Goal: Task Accomplishment & Management: Manage account settings

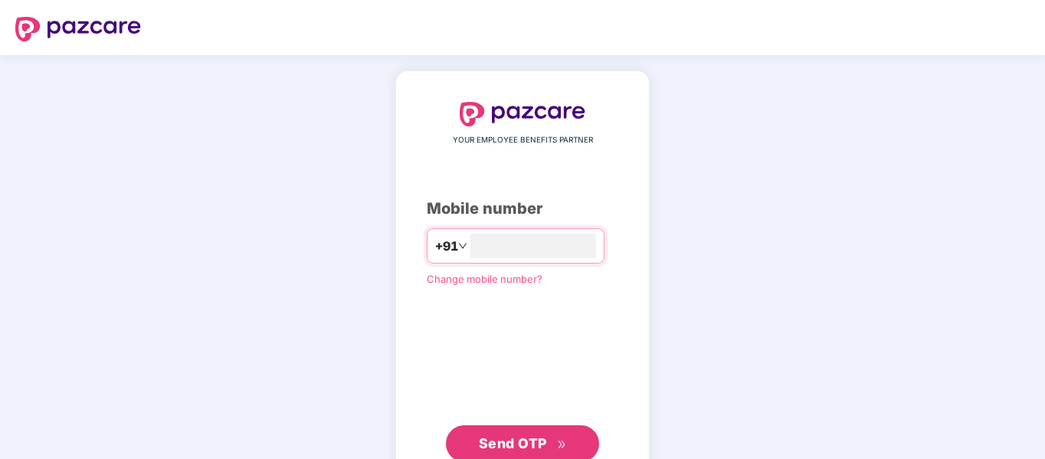
type input "**********"
click at [546, 431] on button "Send OTP" at bounding box center [522, 442] width 153 height 37
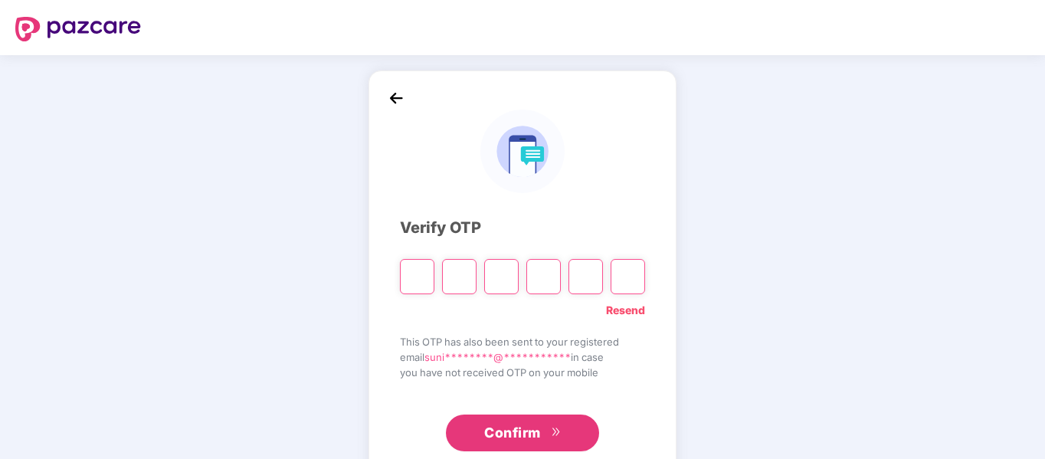
type input "*"
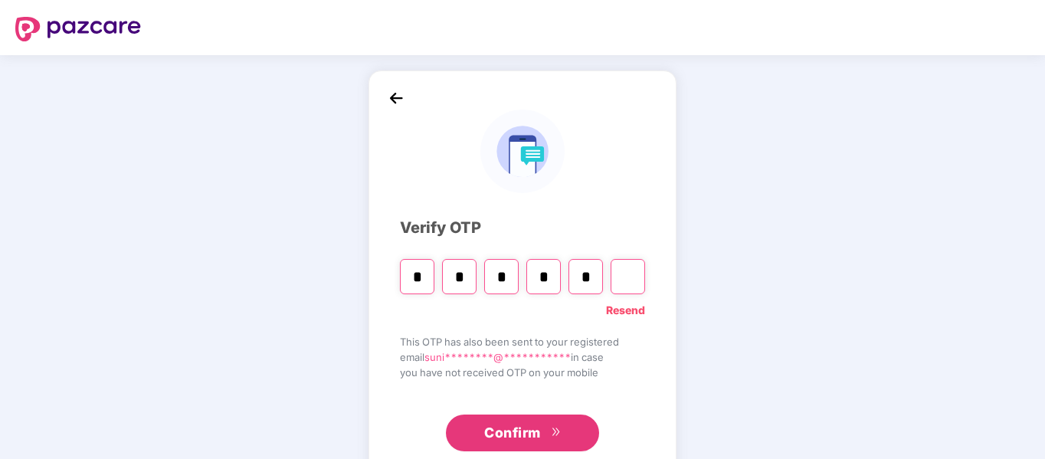
type input "*"
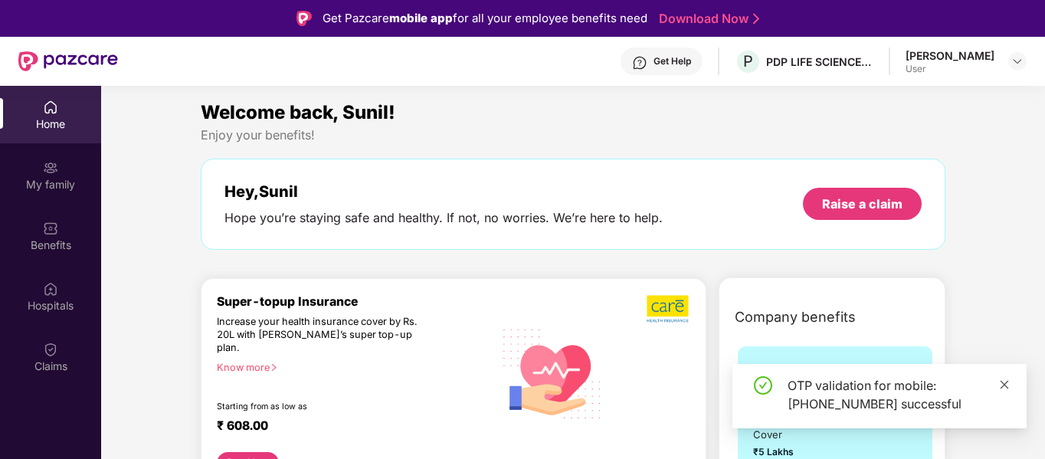
click at [1002, 387] on icon "close" at bounding box center [1005, 384] width 8 height 8
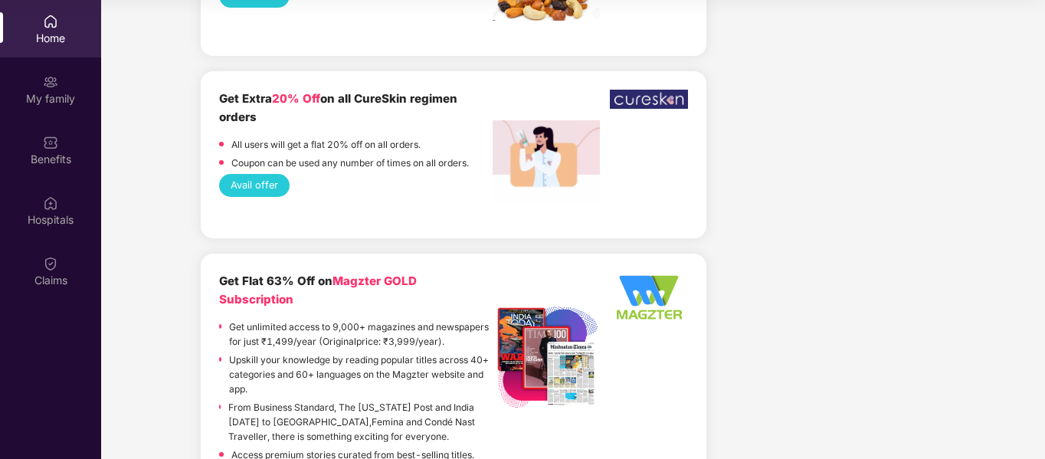
scroll to position [57, 0]
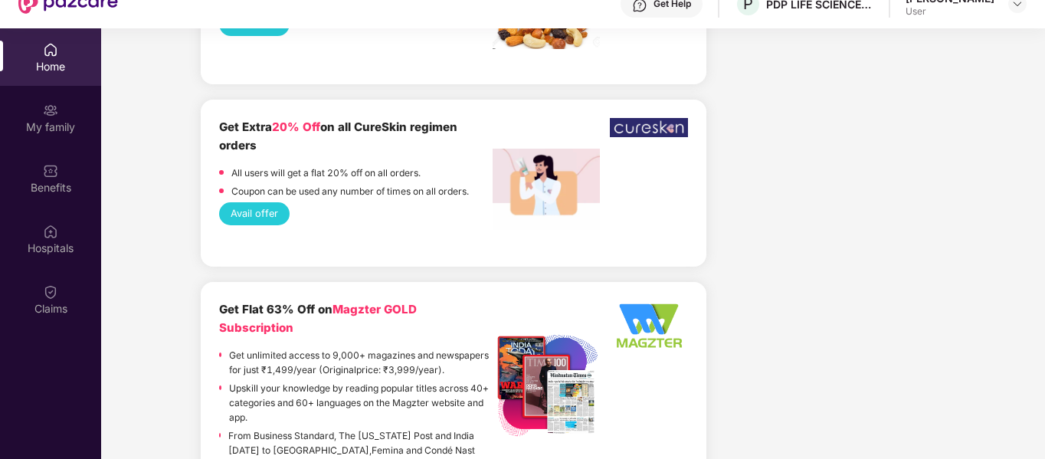
drag, startPoint x: 1041, startPoint y: 73, endPoint x: 1044, endPoint y: 272, distance: 199.2
click at [1044, 272] on div "Home My family Benefits Hospitals Claims Welcome back, Sunil! Enjoy your benefi…" at bounding box center [522, 257] width 1045 height 459
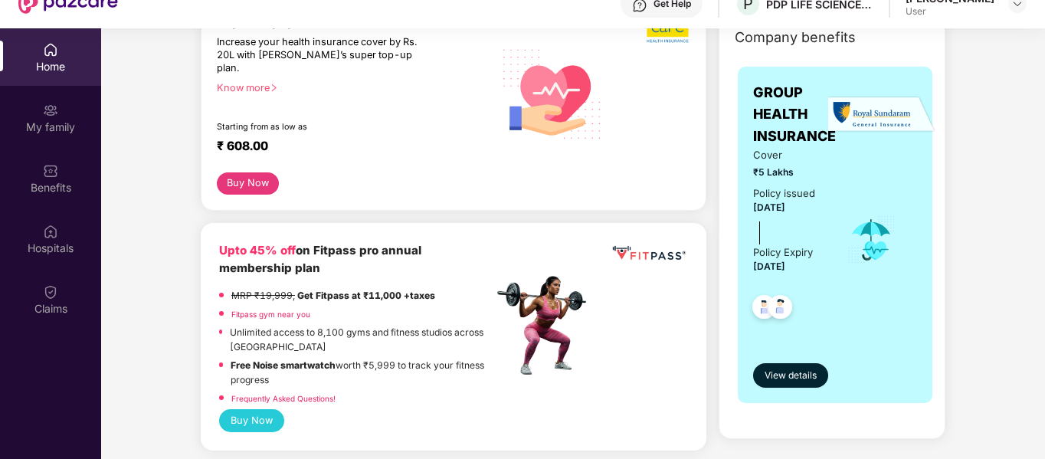
scroll to position [253, 0]
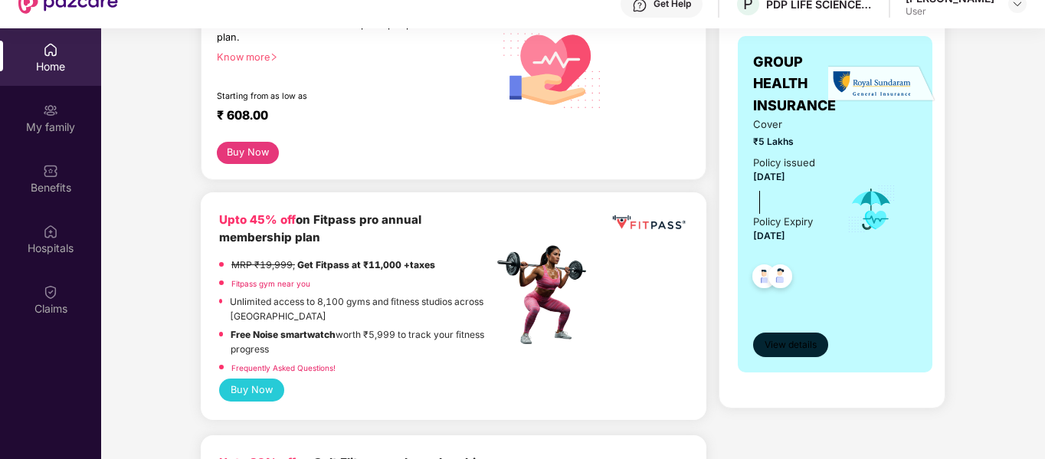
click at [791, 341] on span "View details" at bounding box center [791, 345] width 52 height 15
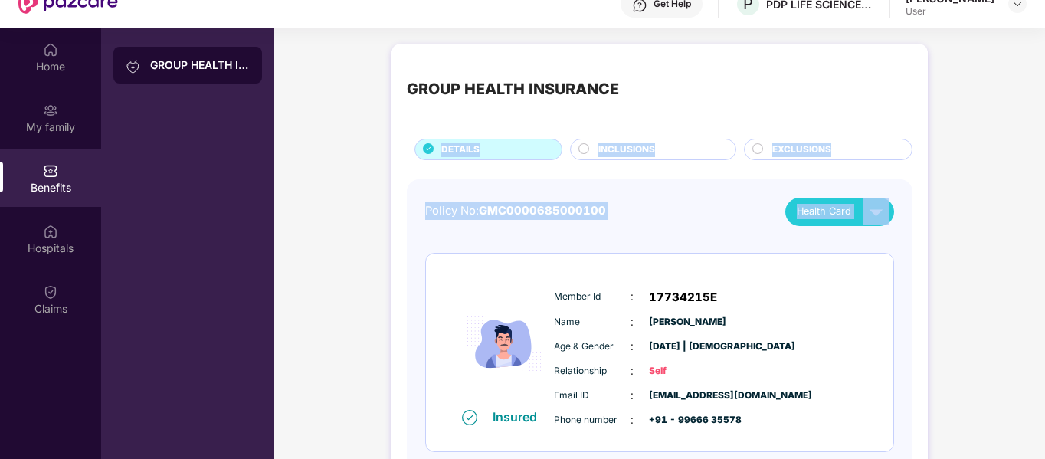
drag, startPoint x: 1043, startPoint y: 53, endPoint x: 1044, endPoint y: 200, distance: 147.1
click at [1044, 200] on div "Home My family Benefits Hospitals Claims GROUP HEALTH INSURANCE GROUP HEALTH IN…" at bounding box center [522, 257] width 1045 height 459
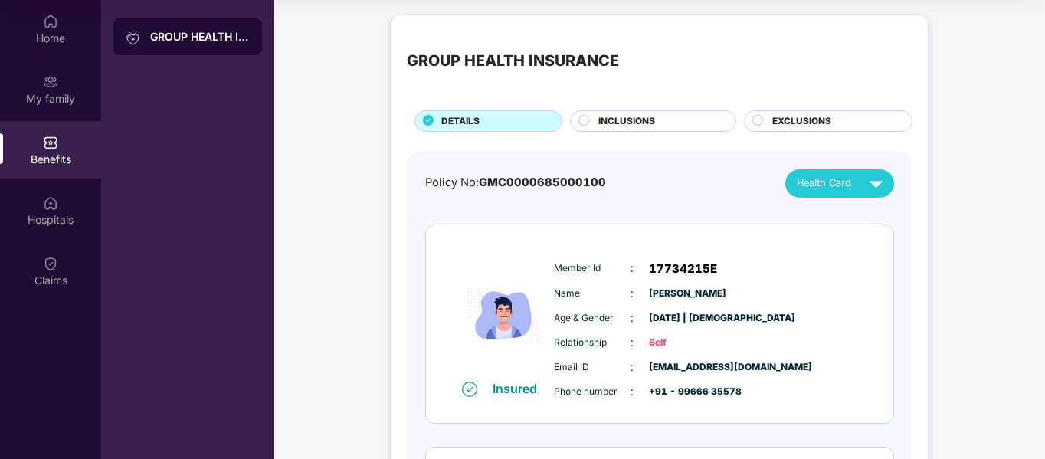
click at [925, 333] on div "GROUP HEALTH INSURANCE DETAILS INCLUSIONS EXCLUSIONS Policy No: GMC000068500010…" at bounding box center [660, 366] width 536 height 703
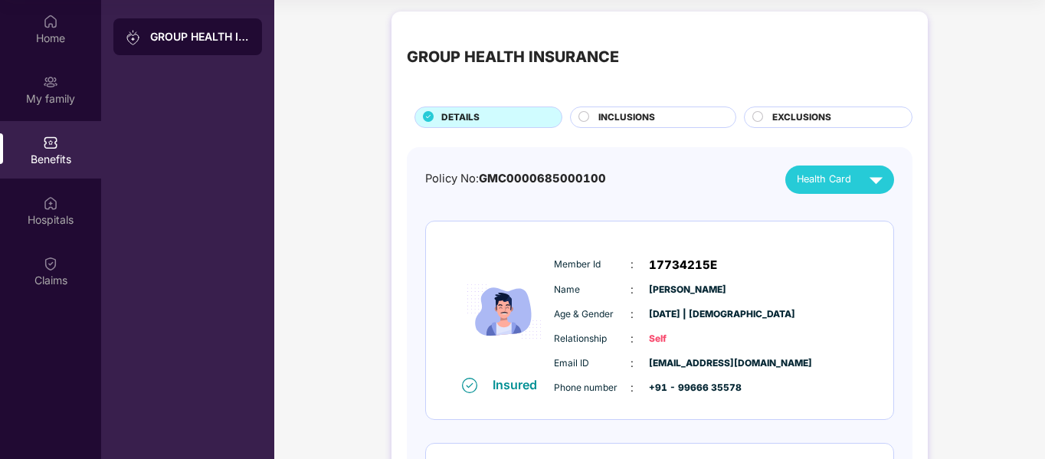
scroll to position [0, 0]
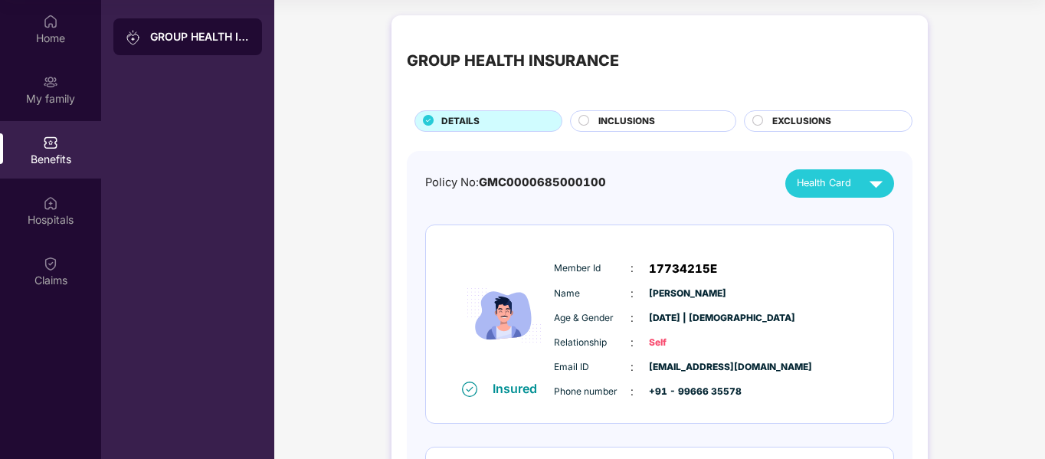
click at [634, 116] on span "INCLUSIONS" at bounding box center [626, 121] width 57 height 15
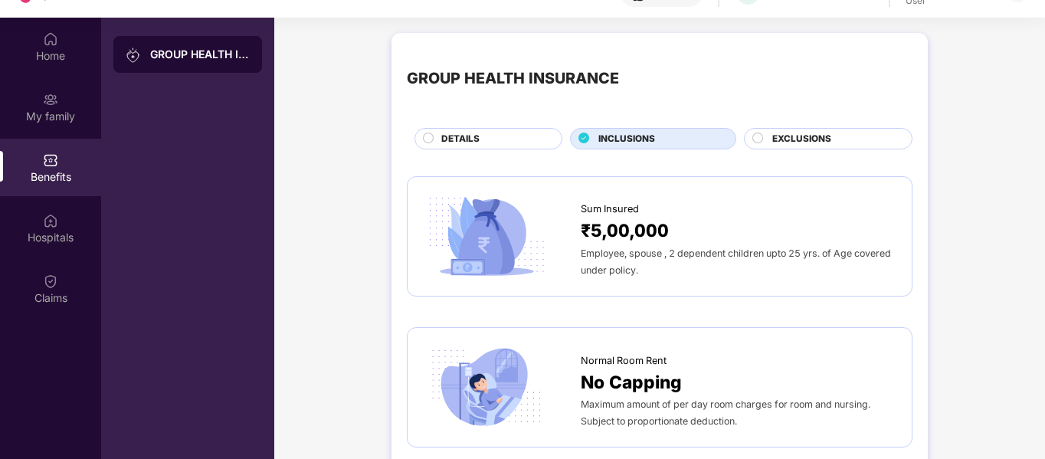
scroll to position [86, 0]
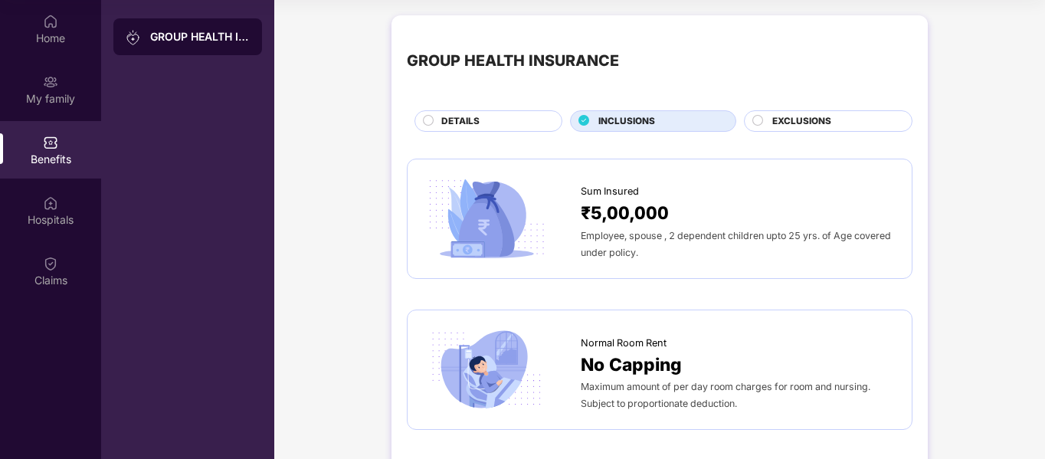
click at [846, 113] on div "EXCLUSIONS" at bounding box center [828, 120] width 169 height 21
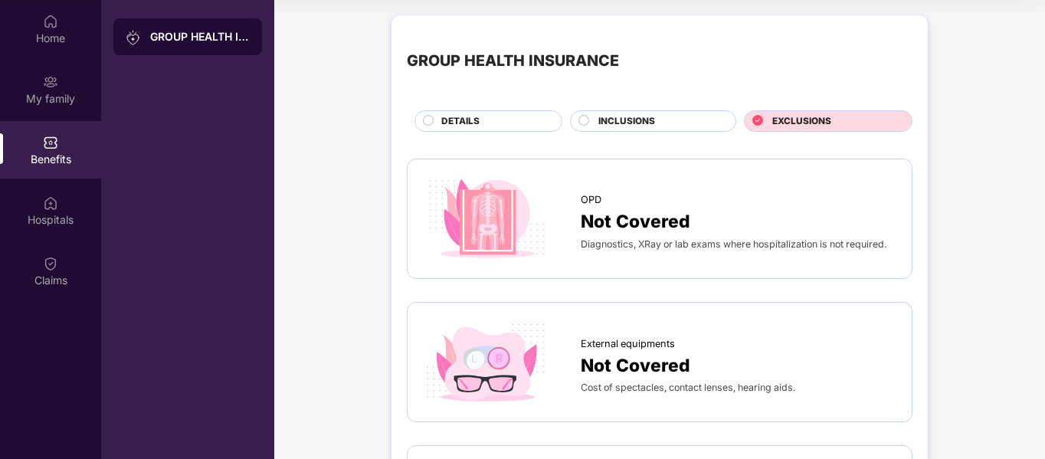
click at [830, 344] on div "External equipments" at bounding box center [739, 340] width 316 height 23
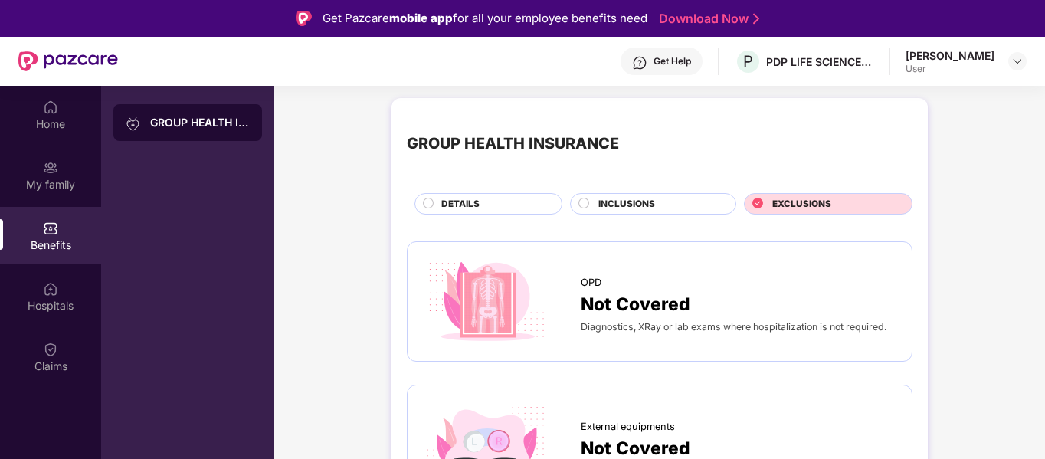
scroll to position [0, 0]
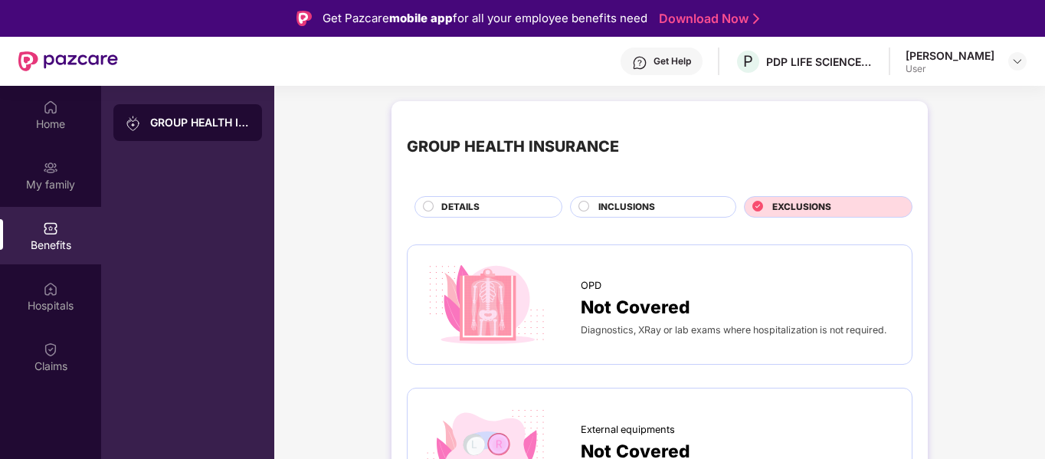
click at [664, 204] on div "INCLUSIONS" at bounding box center [659, 208] width 137 height 17
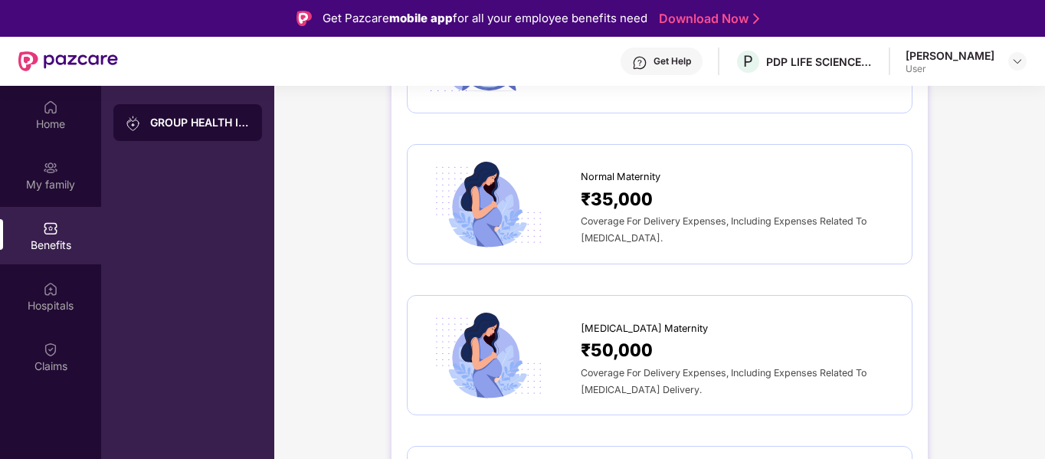
scroll to position [1348, 0]
click at [945, 222] on div "GROUP HEALTH INSURANCE DETAILS INCLUSIONS EXCLUSIONS Sum Insured ₹5,00,000 Empl…" at bounding box center [659, 236] width 771 height 2983
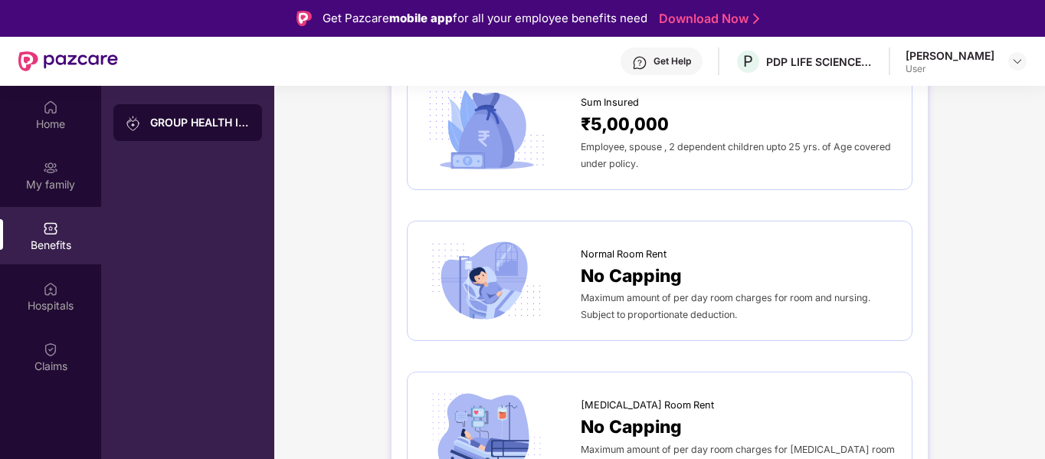
scroll to position [0, 0]
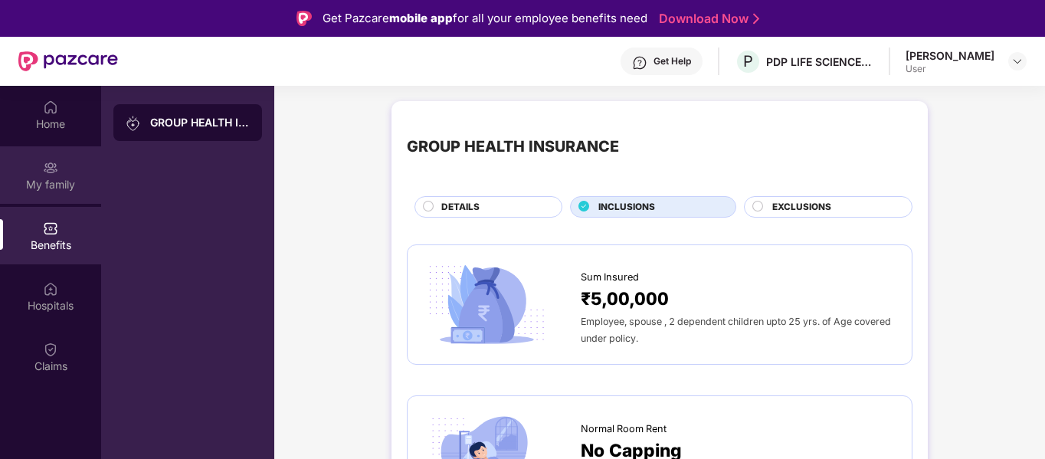
click at [64, 165] on div "My family" at bounding box center [50, 174] width 101 height 57
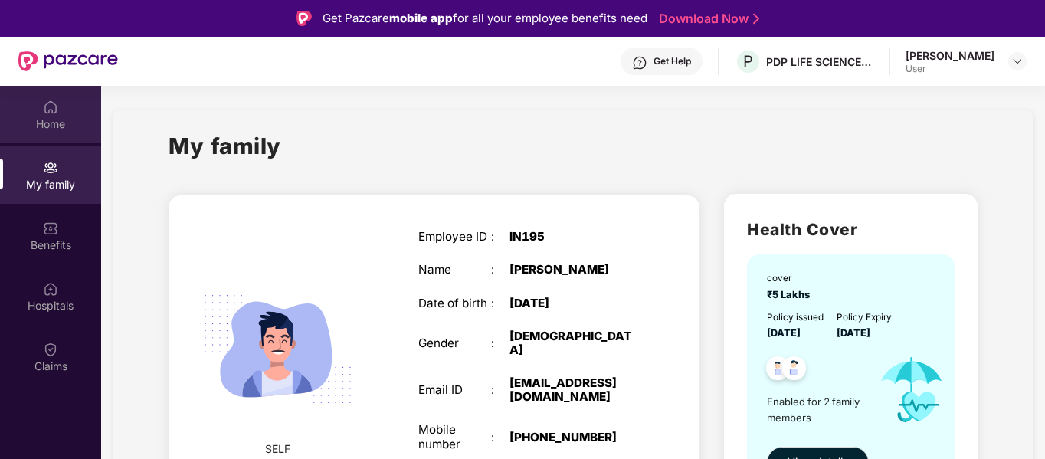
click at [64, 116] on div "Home" at bounding box center [50, 123] width 101 height 15
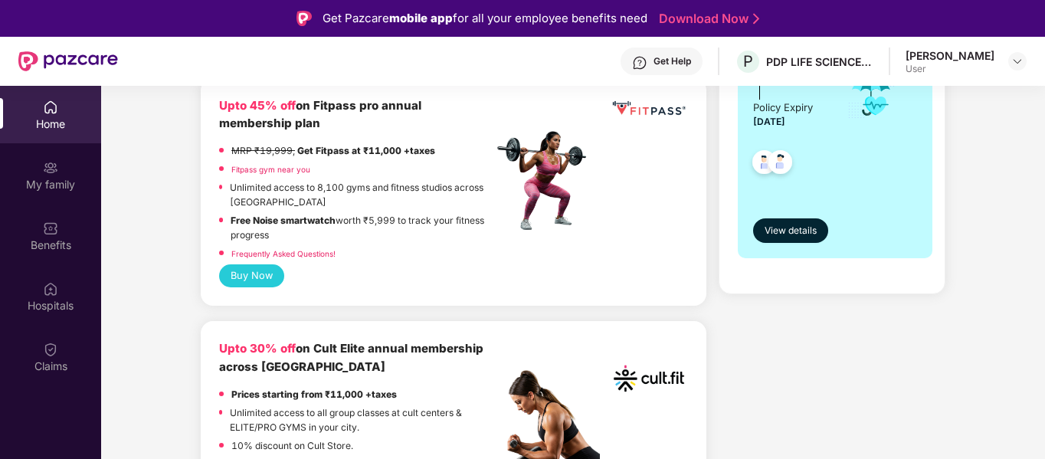
scroll to position [490, 0]
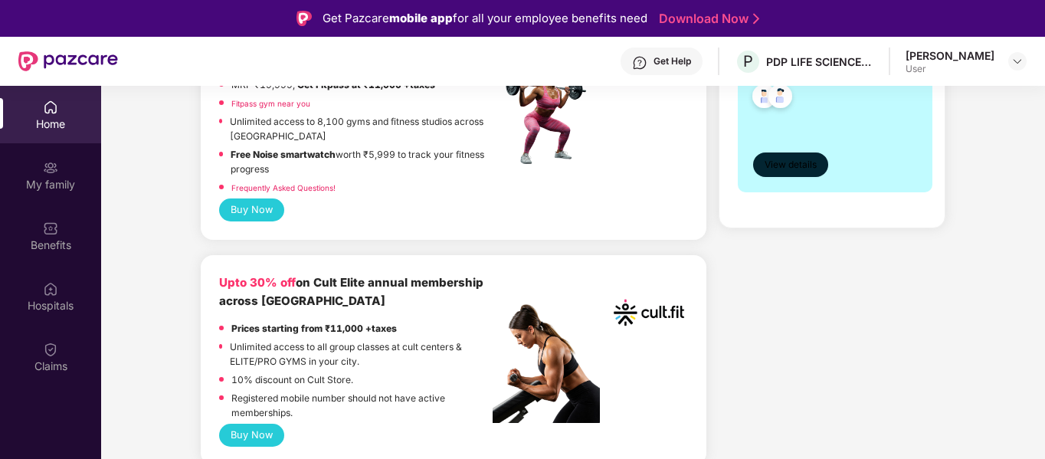
click at [780, 163] on span "View details" at bounding box center [791, 165] width 52 height 15
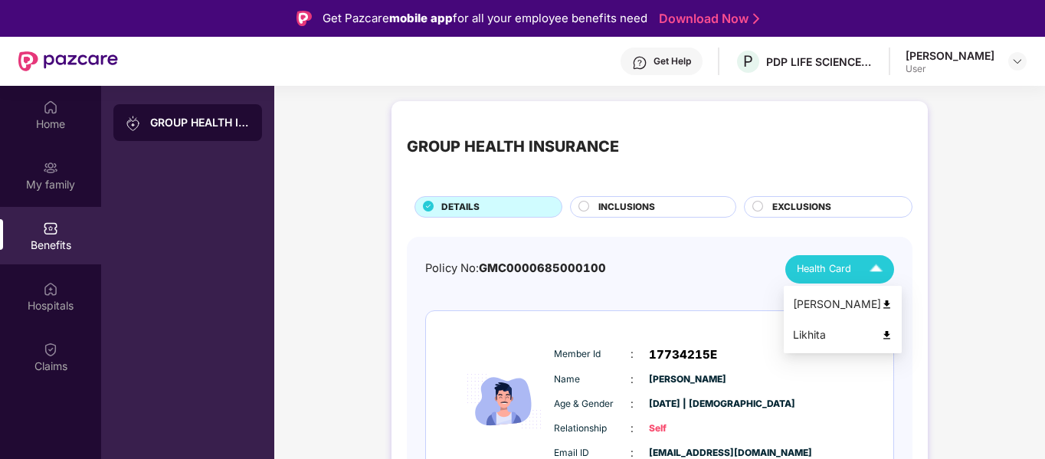
click at [845, 270] on span "Health Card" at bounding box center [824, 268] width 54 height 15
click at [842, 262] on span "Health Card" at bounding box center [824, 268] width 54 height 15
click at [844, 263] on span "Health Card" at bounding box center [824, 268] width 54 height 15
click at [857, 279] on div "Health Card" at bounding box center [843, 269] width 93 height 27
click at [881, 306] on img at bounding box center [886, 304] width 11 height 11
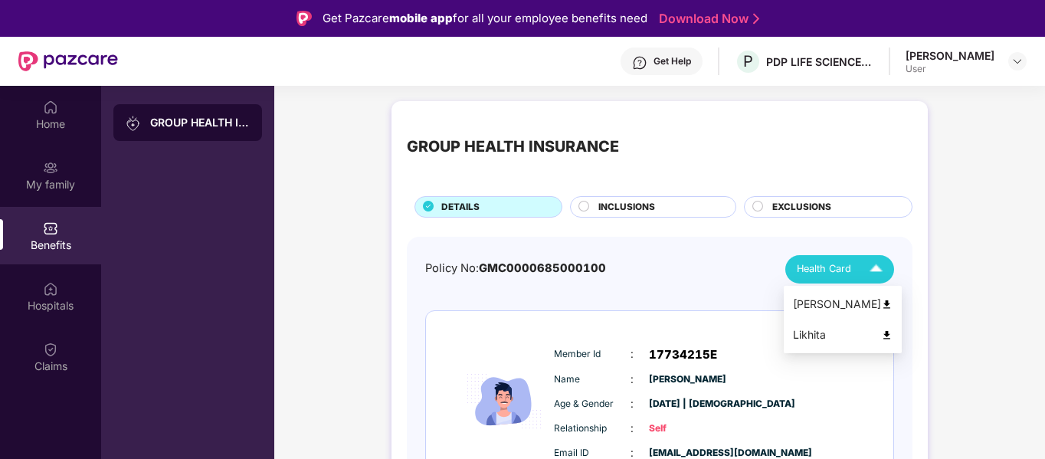
click at [870, 272] on img at bounding box center [876, 269] width 27 height 27
click at [836, 268] on span "Health Card" at bounding box center [824, 268] width 54 height 15
click at [873, 337] on div "Insured Member Id : 17734215E Name : Sunil Vakada Age & Gender : 05 Aug 1993 | …" at bounding box center [659, 410] width 467 height 198
click at [857, 267] on div "Health Card" at bounding box center [843, 269] width 93 height 27
click at [881, 330] on img at bounding box center [886, 334] width 11 height 11
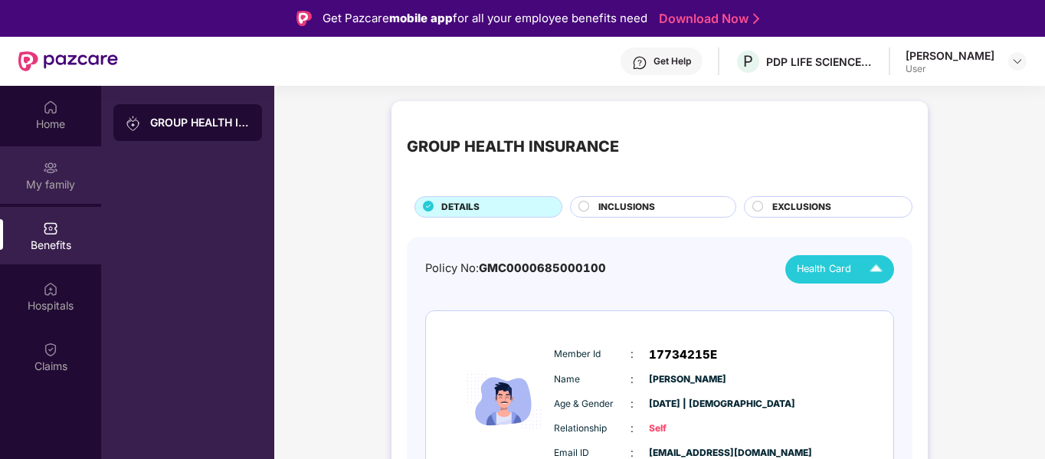
click at [62, 175] on div "My family" at bounding box center [50, 174] width 101 height 57
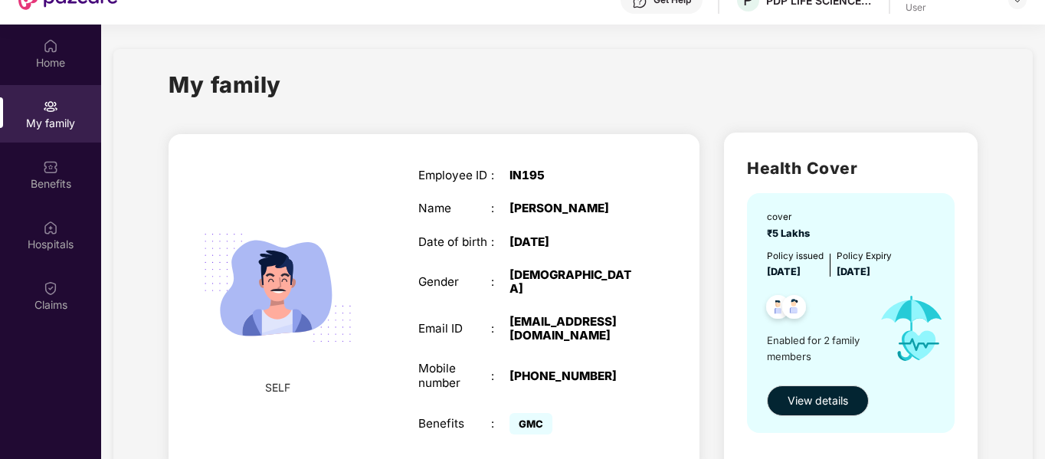
scroll to position [86, 0]
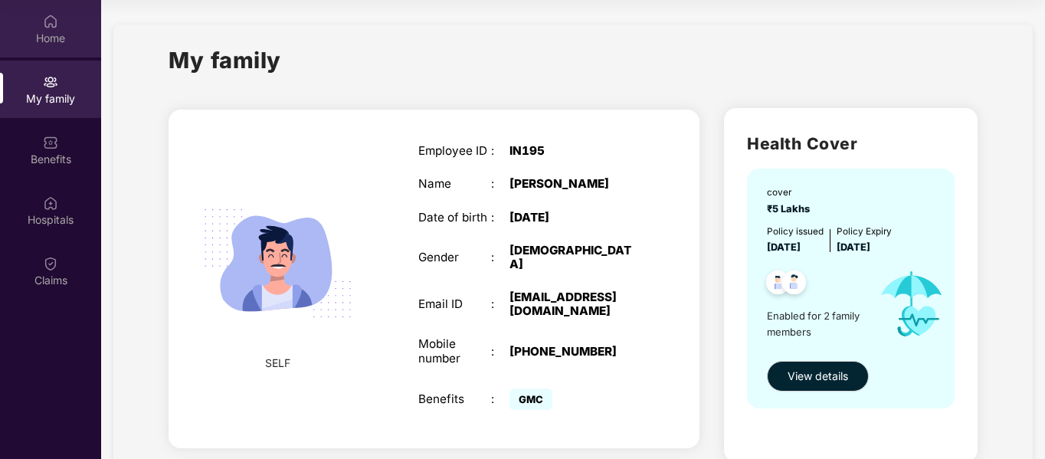
click at [57, 34] on div "Home" at bounding box center [50, 38] width 101 height 15
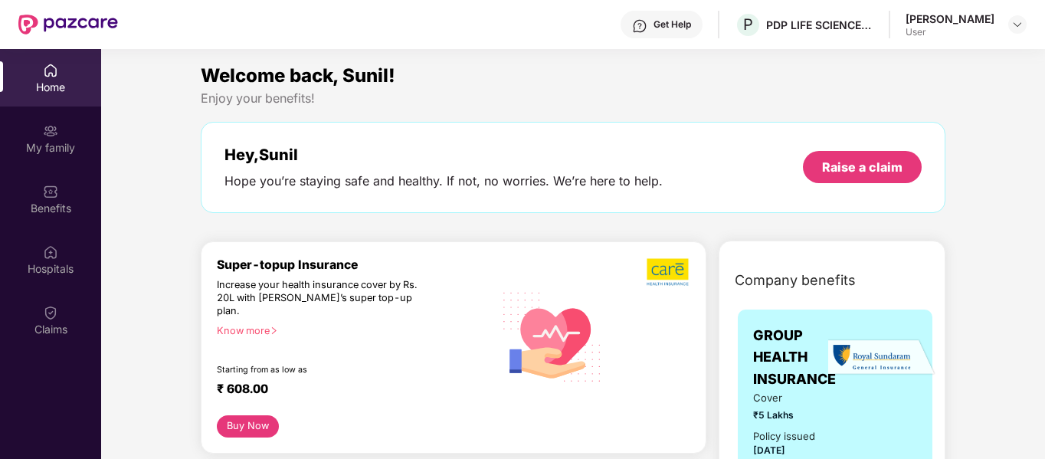
scroll to position [0, 0]
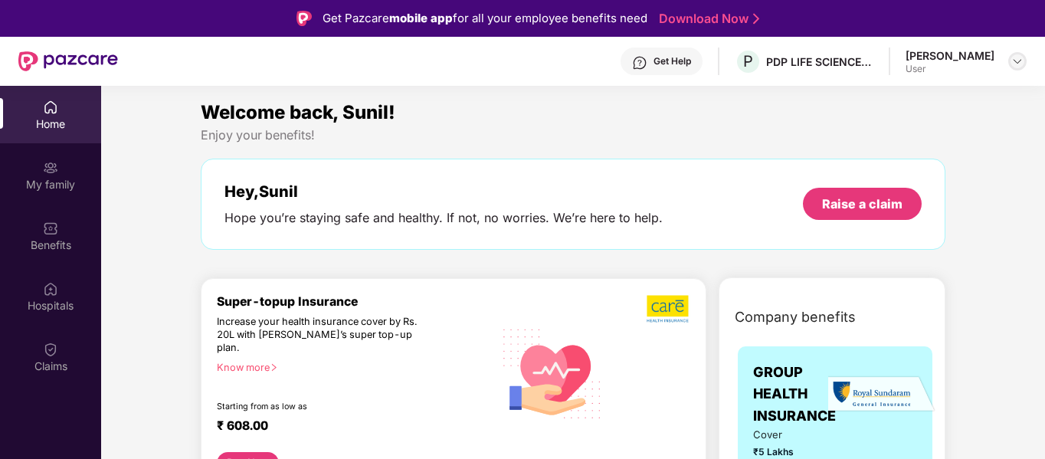
click at [1017, 56] on img at bounding box center [1017, 61] width 12 height 12
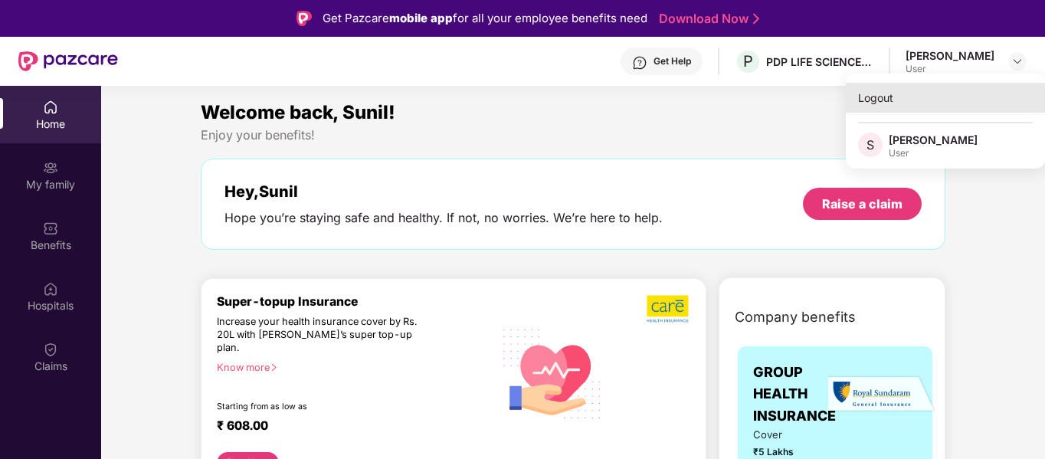
click at [877, 92] on div "Logout" at bounding box center [945, 98] width 199 height 30
